Goal: Task Accomplishment & Management: Use online tool/utility

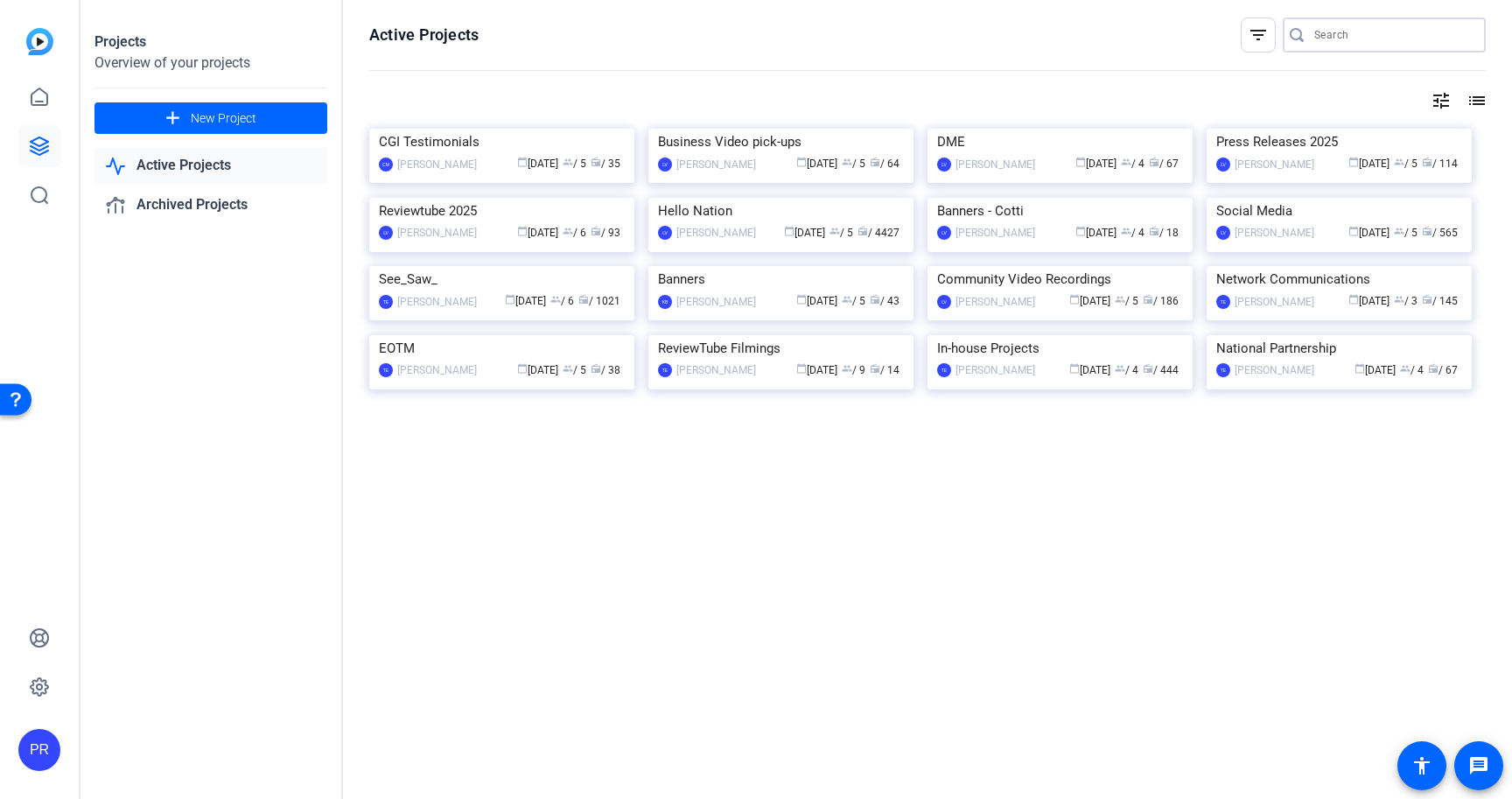
click at [1364, 36] on input "Search" at bounding box center [1393, 36] width 158 height 21
paste input "Action Fasteners"
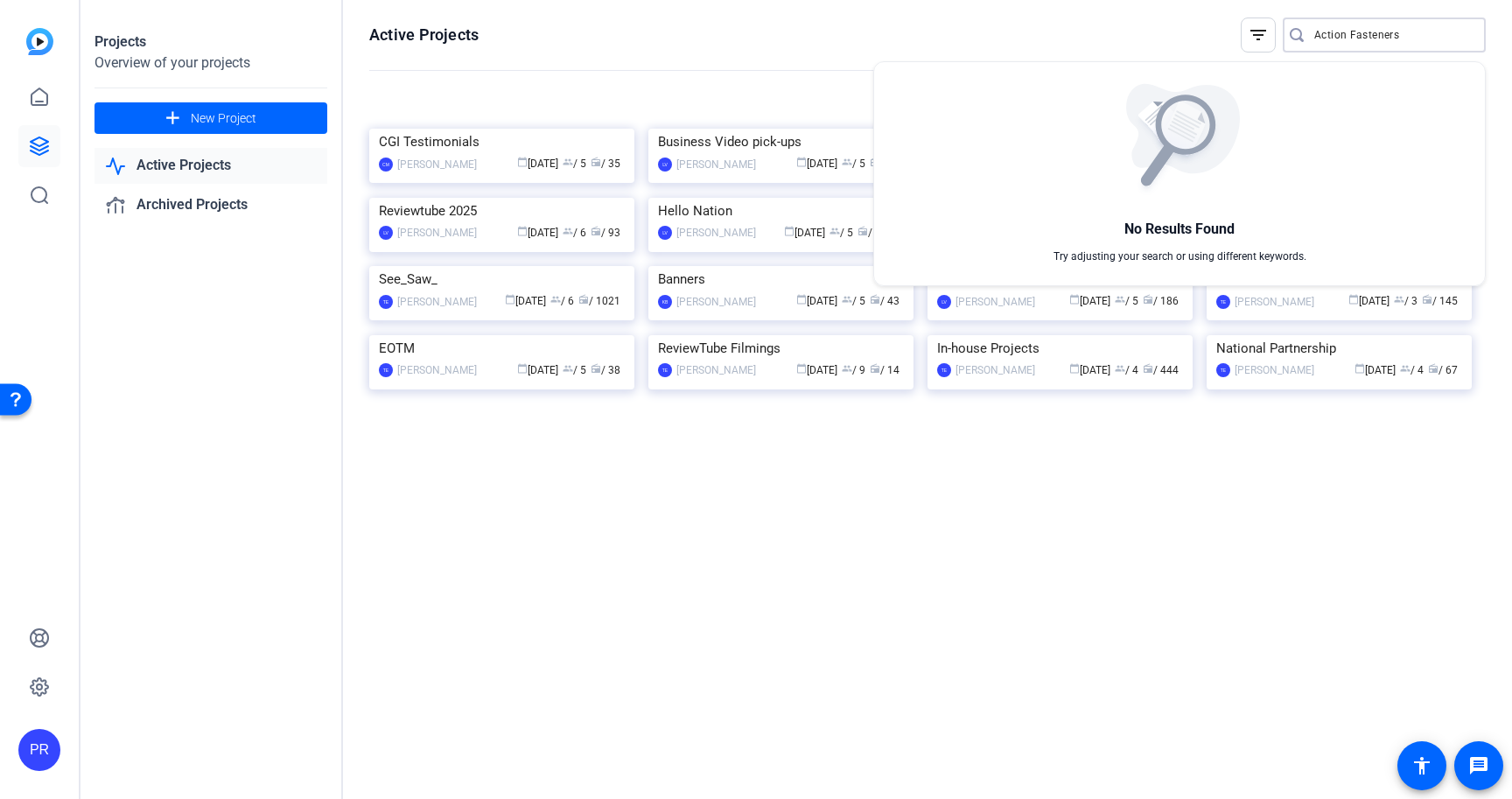
type input "Action Fasteners"
click at [704, 106] on div at bounding box center [756, 400] width 1512 height 799
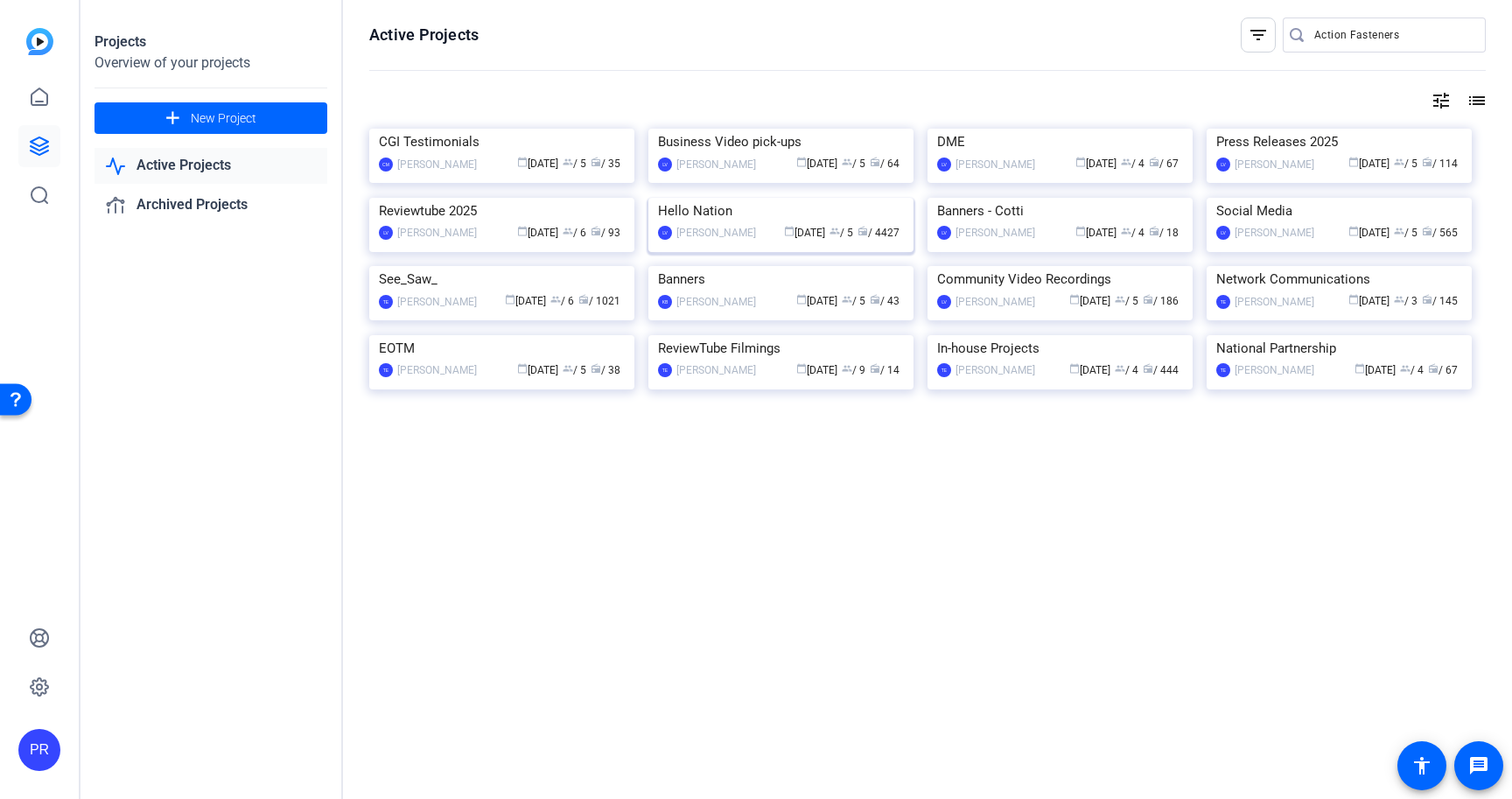
click at [794, 198] on img at bounding box center [781, 198] width 265 height 0
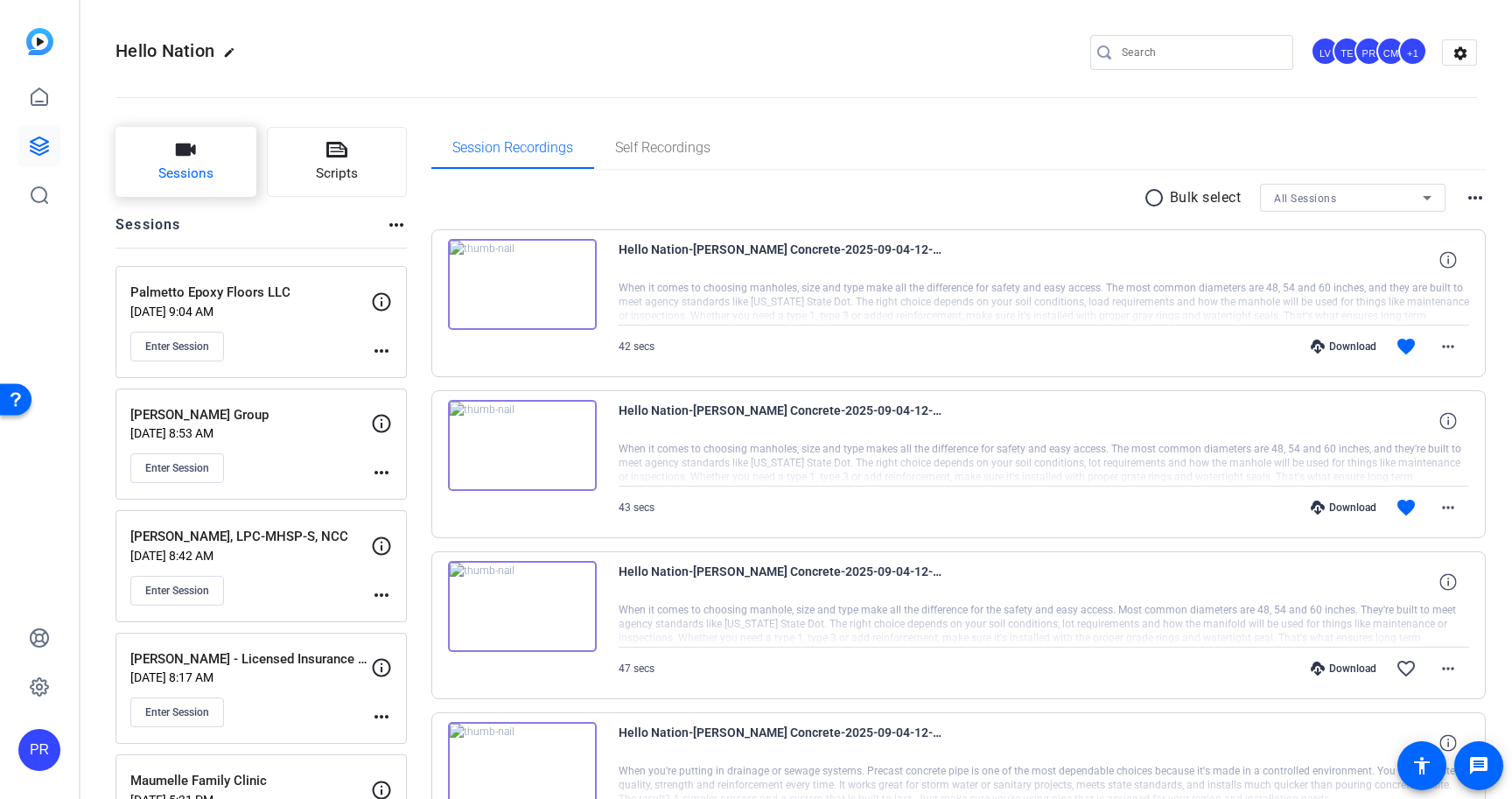
click at [135, 150] on button "Sessions" at bounding box center [185, 161] width 141 height 70
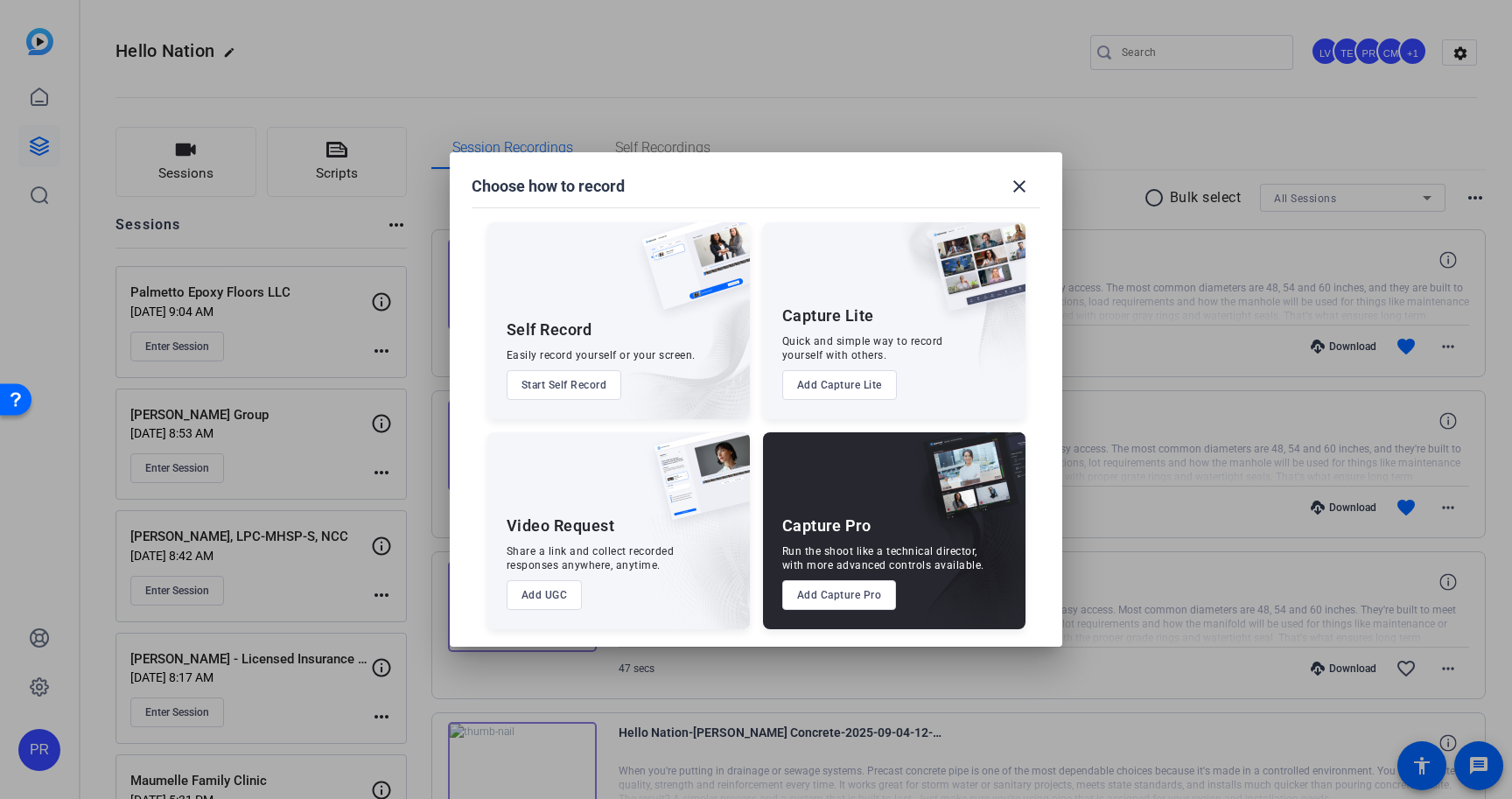
click at [878, 594] on button "Add Capture Pro" at bounding box center [839, 594] width 114 height 30
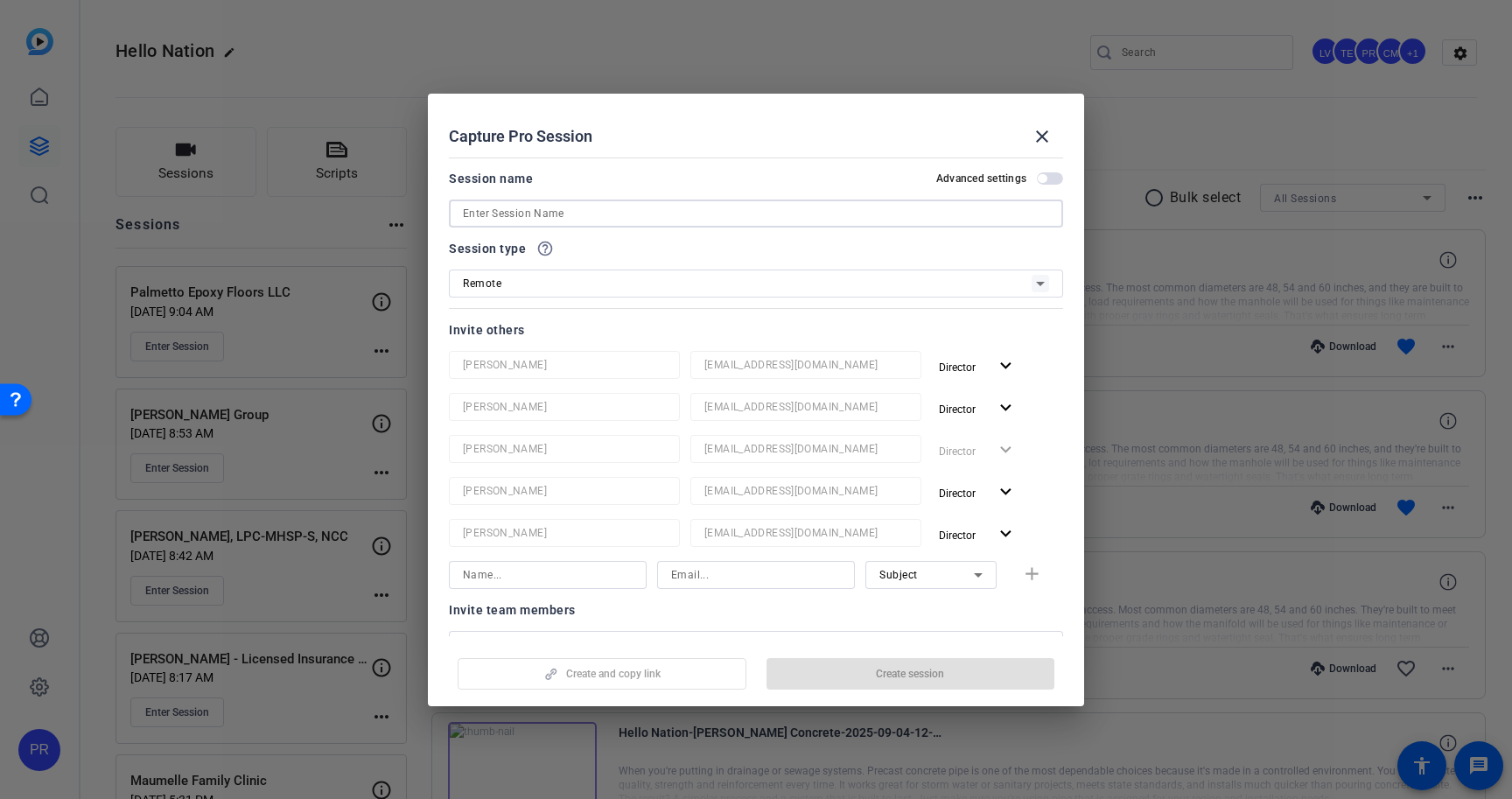
click at [810, 218] on input at bounding box center [756, 213] width 586 height 21
paste input "Action Fasteners"
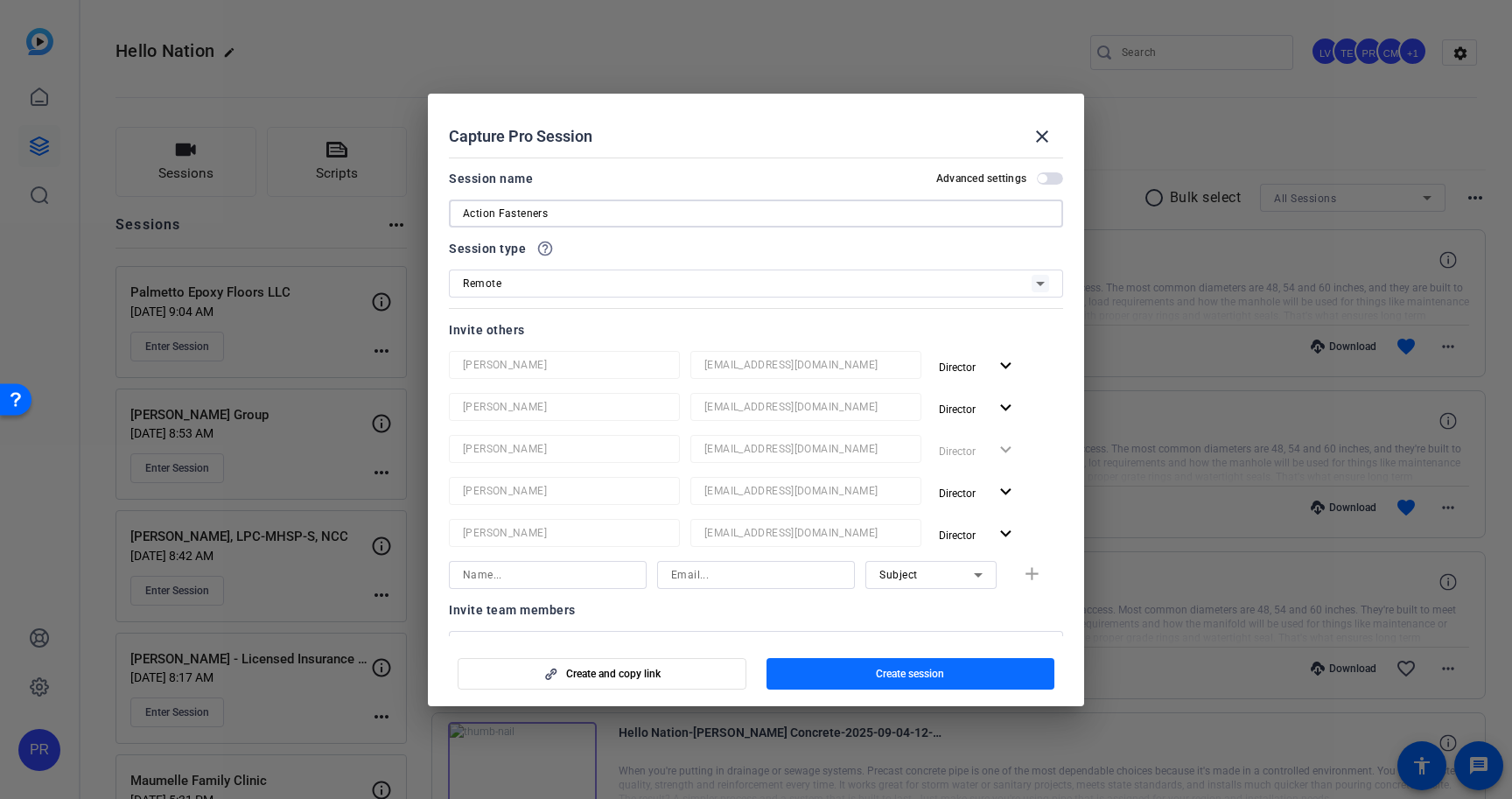
type input "Action Fasteners"
click at [853, 668] on span "button" at bounding box center [911, 674] width 289 height 42
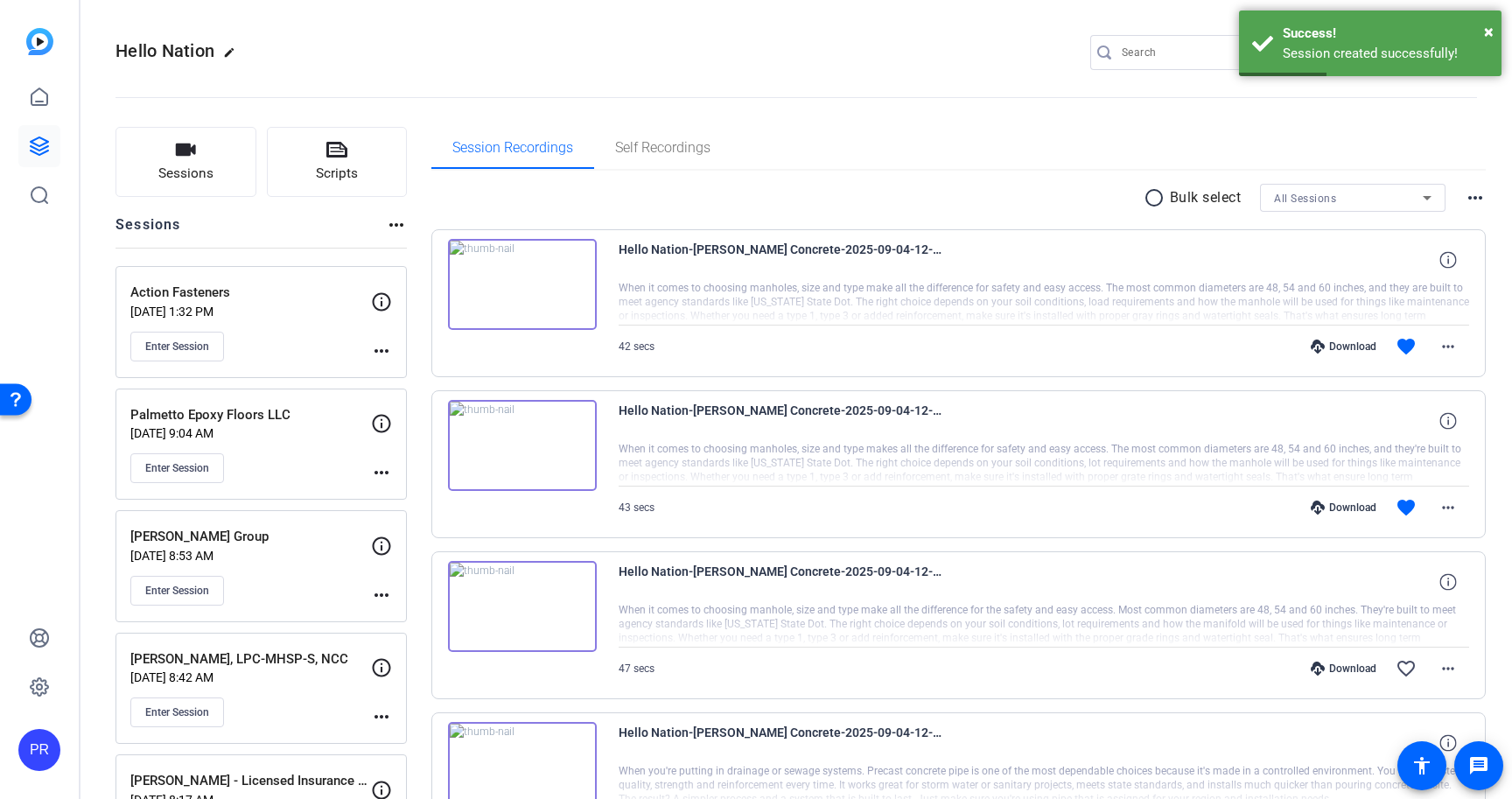
click at [379, 349] on mat-icon "more_horiz" at bounding box center [381, 351] width 21 height 21
click at [384, 366] on button "Edit Session" at bounding box center [425, 376] width 108 height 22
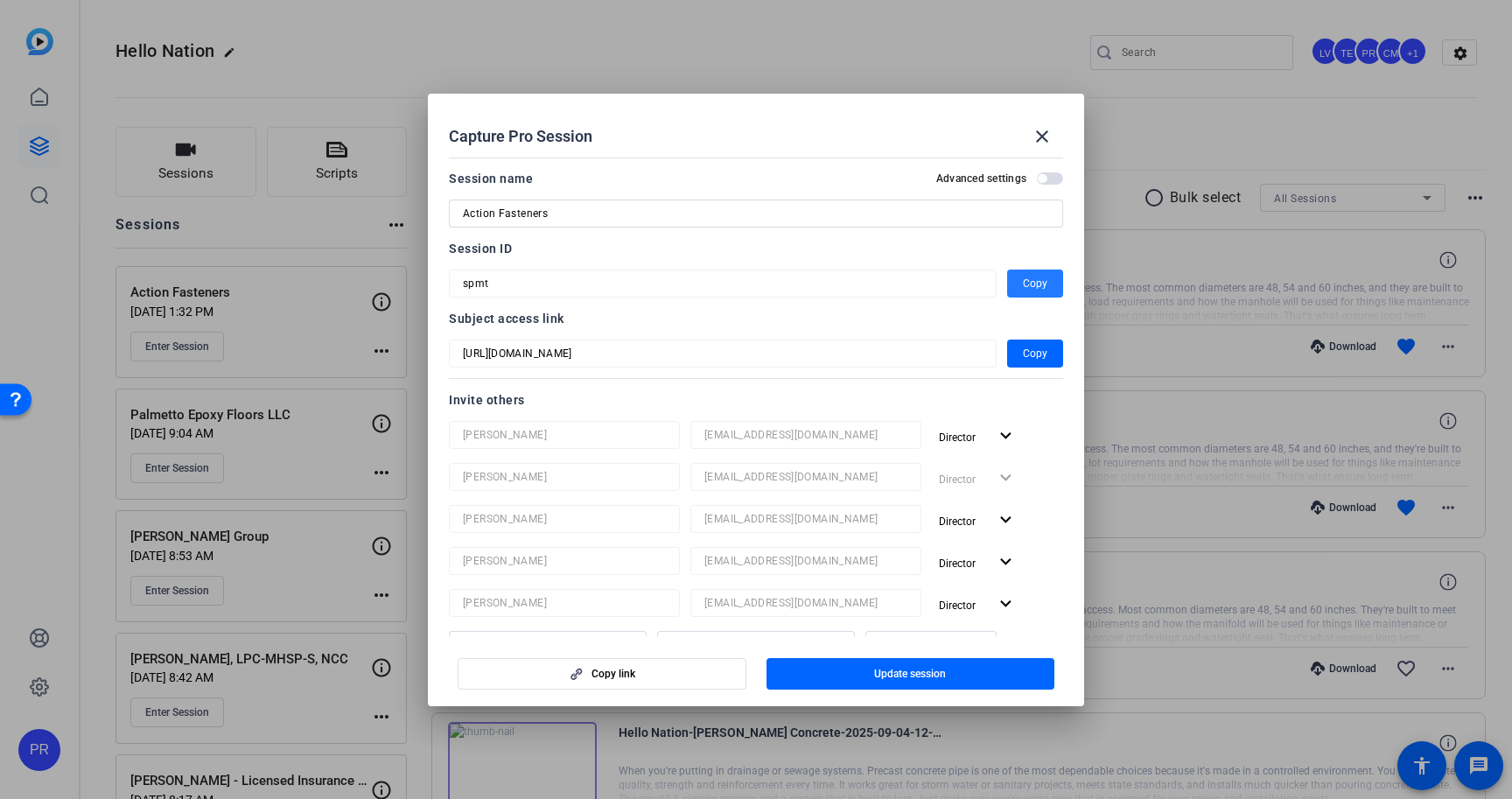
click at [1048, 285] on span "button" at bounding box center [1035, 283] width 56 height 42
